Goal: Task Accomplishment & Management: Complete application form

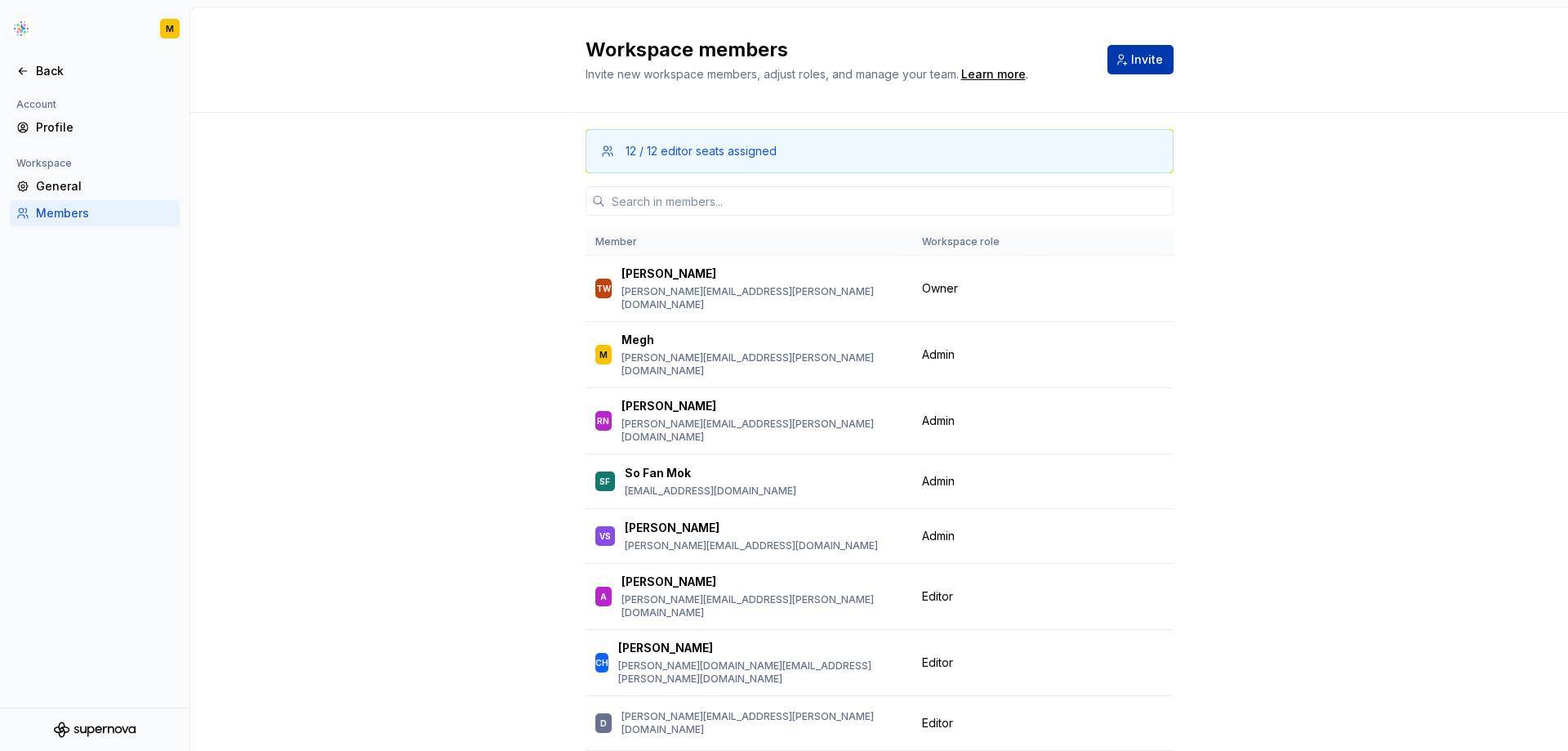
click at [1143, 59] on span "Invite" at bounding box center [1147, 59] width 32 height 16
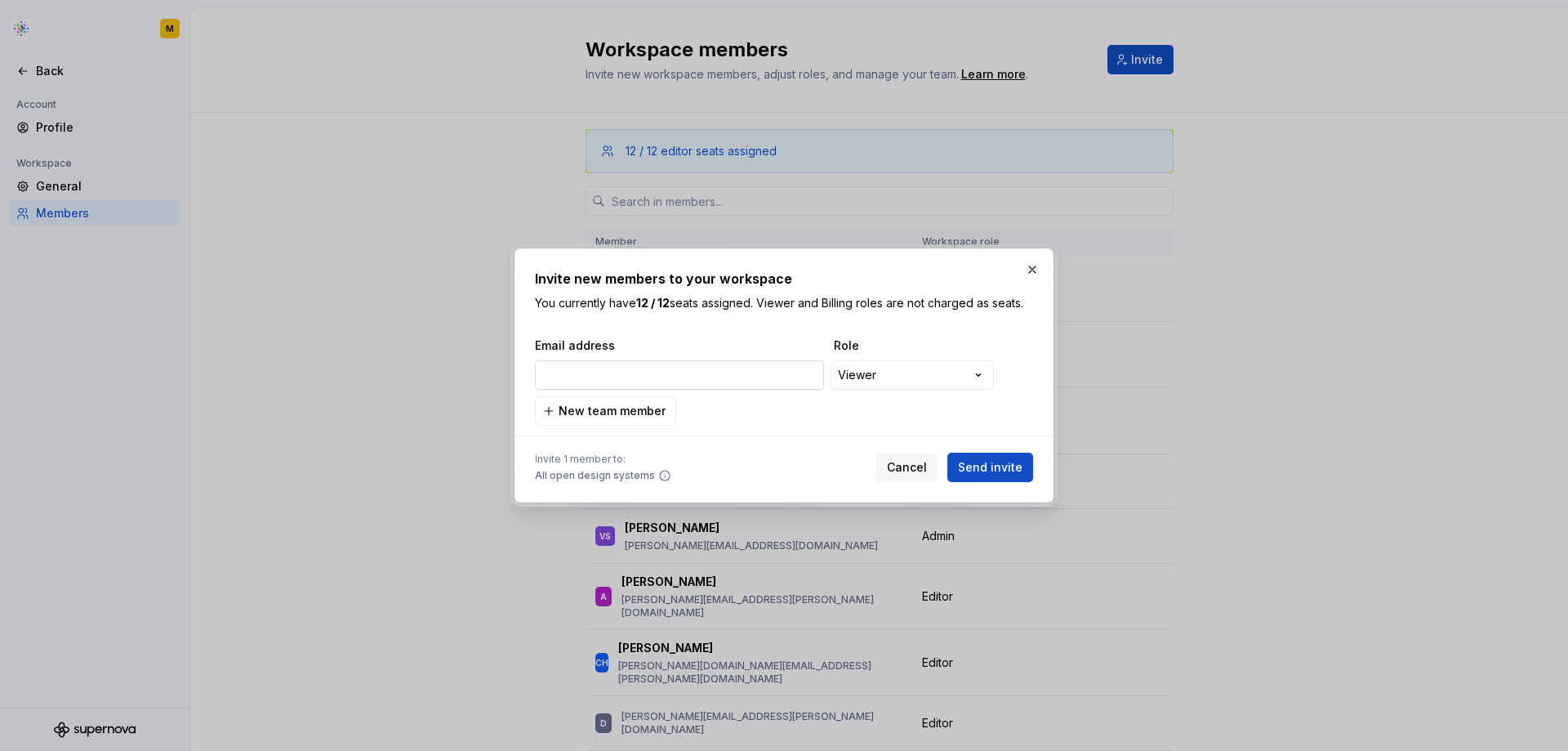
type input "ahein@realchemistry.com"
click at [621, 411] on span "New team member" at bounding box center [613, 411] width 107 height 16
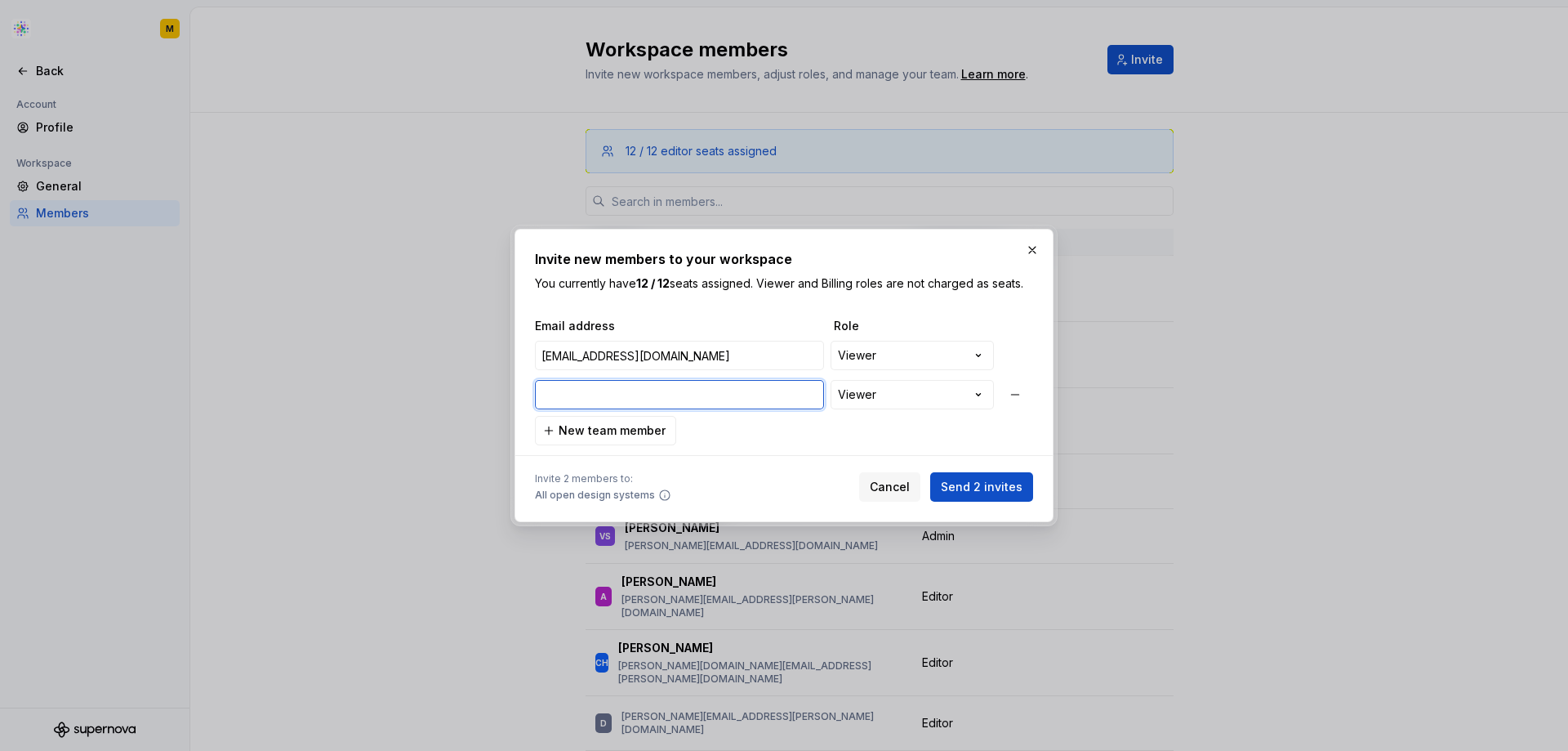
paste input "jabennett@realchemistry.com"
type input "jabennett@realchemistry.com"
click at [641, 427] on span "New team member" at bounding box center [613, 430] width 107 height 16
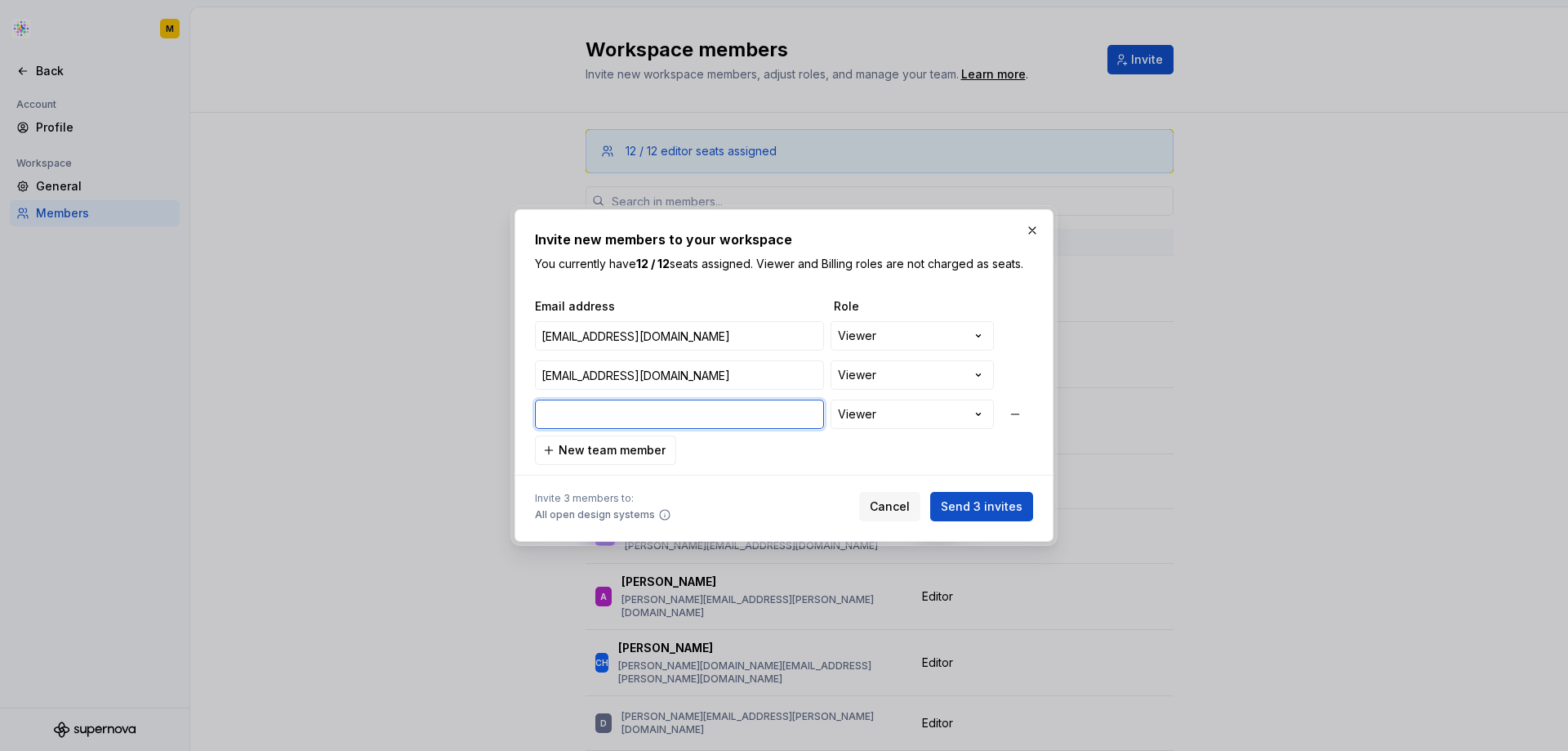
paste input "crmoore@realchemistry.com"
type input "crmoore@realchemistry.com"
click at [603, 459] on button "New team member" at bounding box center [605, 450] width 141 height 30
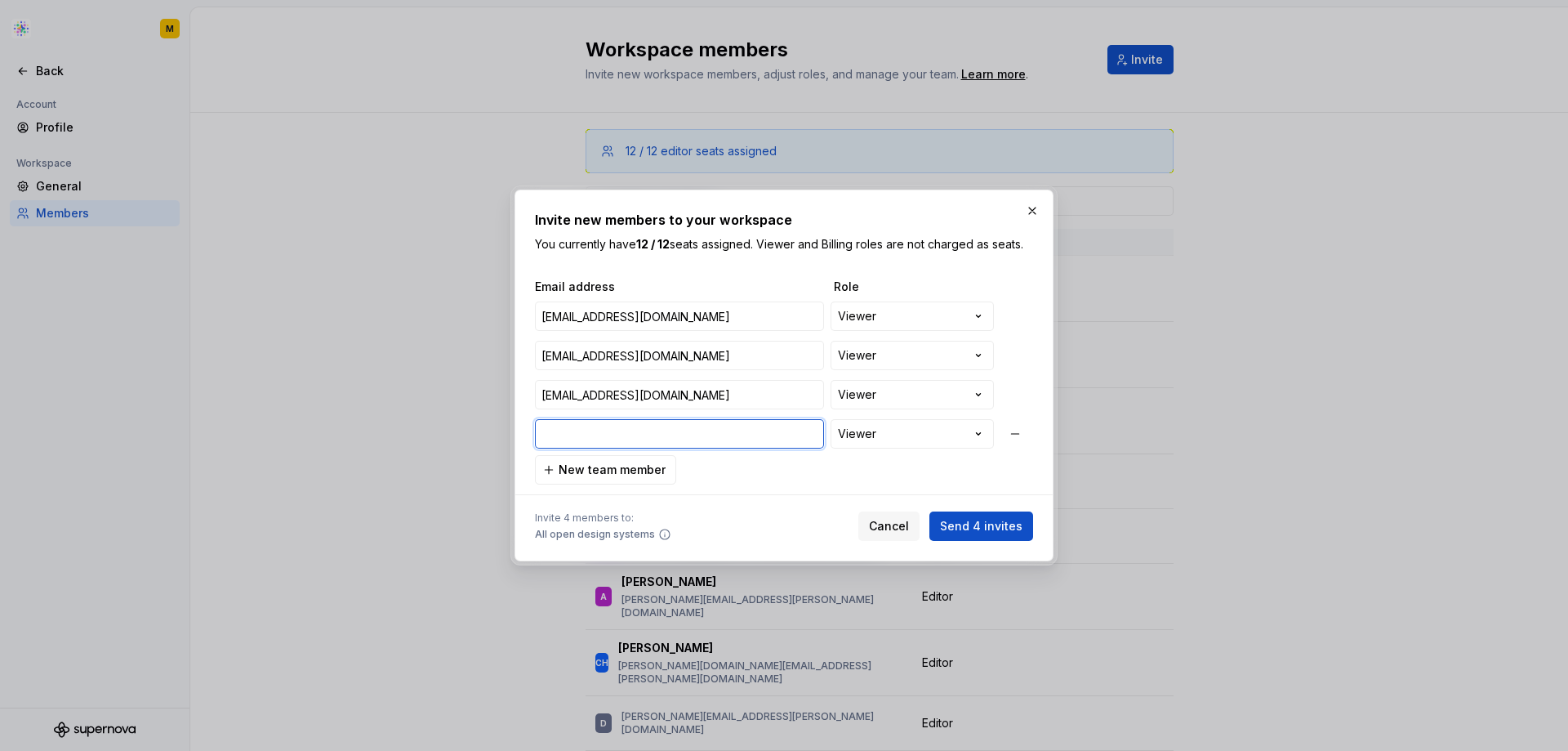
paste input "lsuarez@realchemistry.com"
type input "lsuarez@realchemistry.com"
click at [667, 466] on button "New team member" at bounding box center [605, 470] width 141 height 30
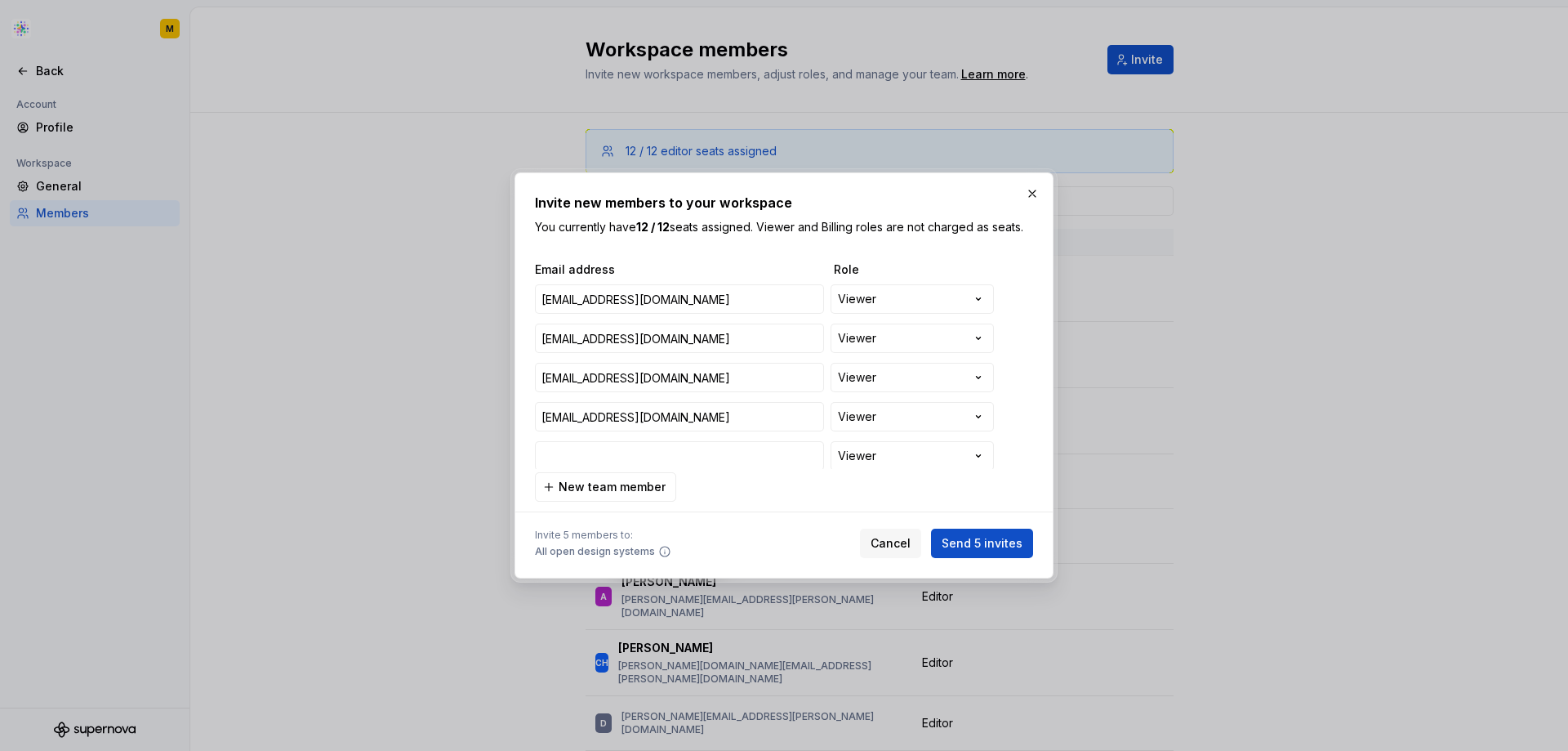
scroll to position [2, 0]
paste input "smarkwardt@realchemistry.com"
type input "smarkwardt@realchemistry.com"
click at [633, 486] on span "New team member" at bounding box center [613, 487] width 107 height 16
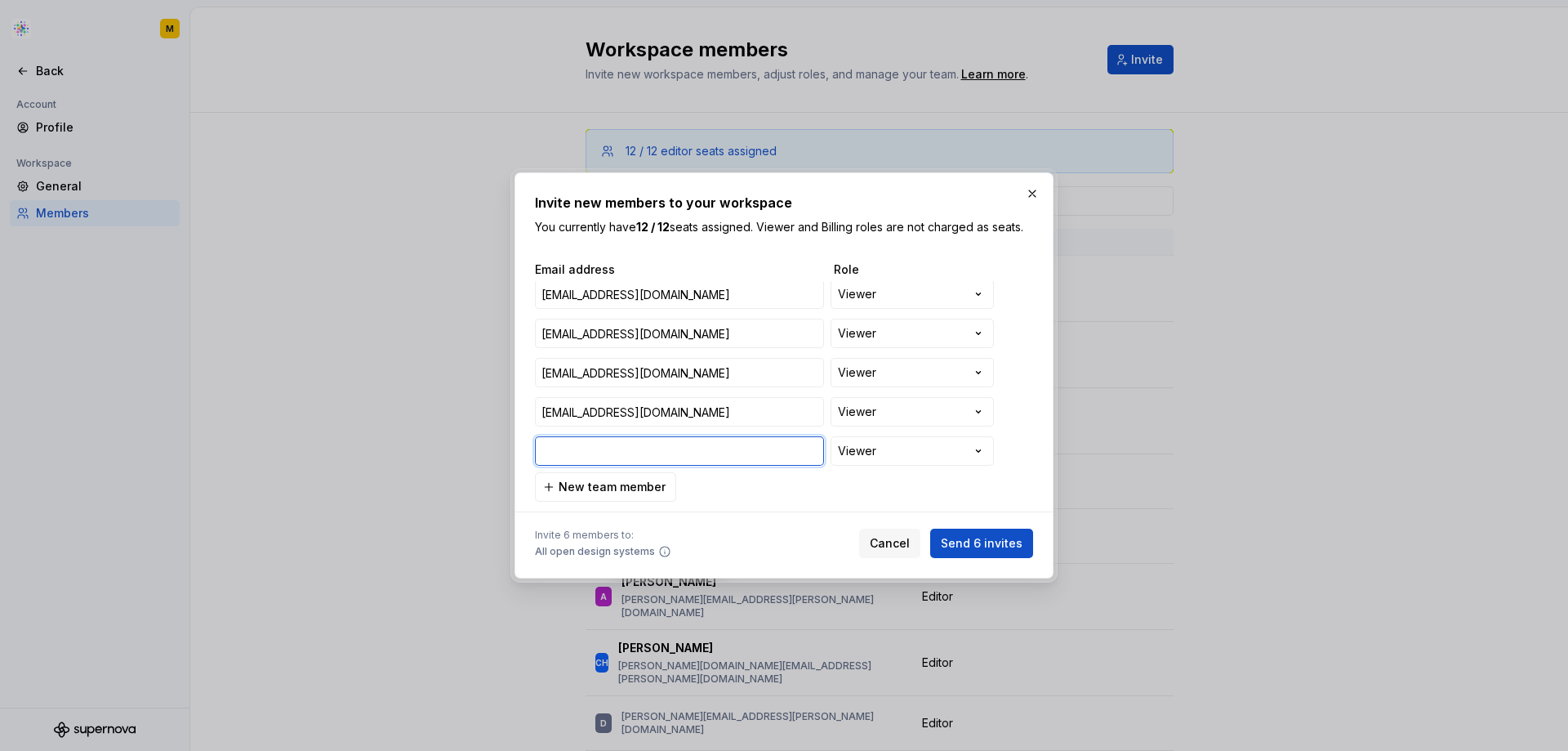
paste input "jake_owens@avanthc.com"
type input "jake_owens@avanthc.com"
click at [613, 483] on span "New team member" at bounding box center [613, 487] width 107 height 16
paste input "ahabibi@realchemistry.com"
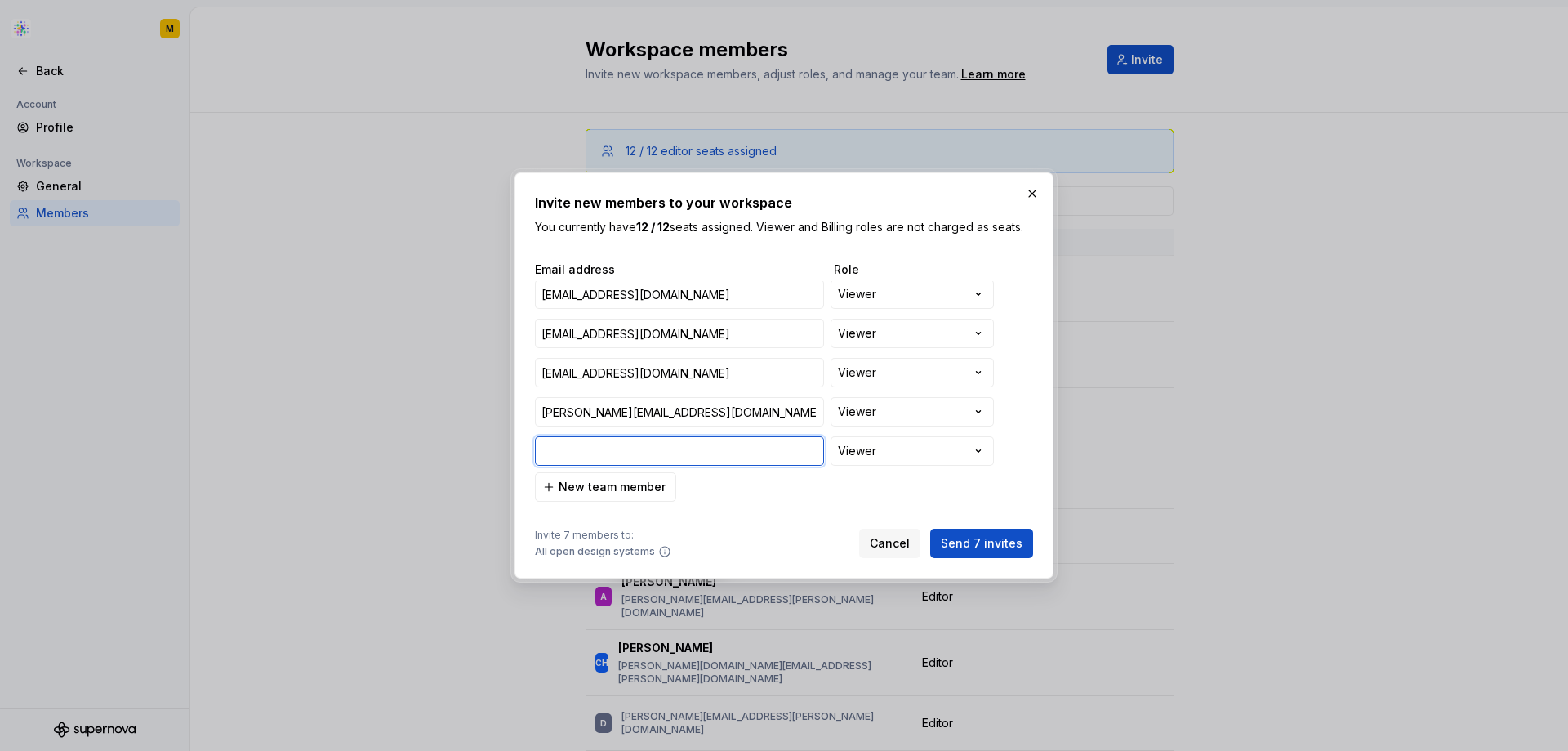
type input "ahabibi@realchemistry.com"
click at [994, 535] on span "Send 7 invites" at bounding box center [981, 543] width 82 height 16
